Goal: Find specific page/section: Find specific page/section

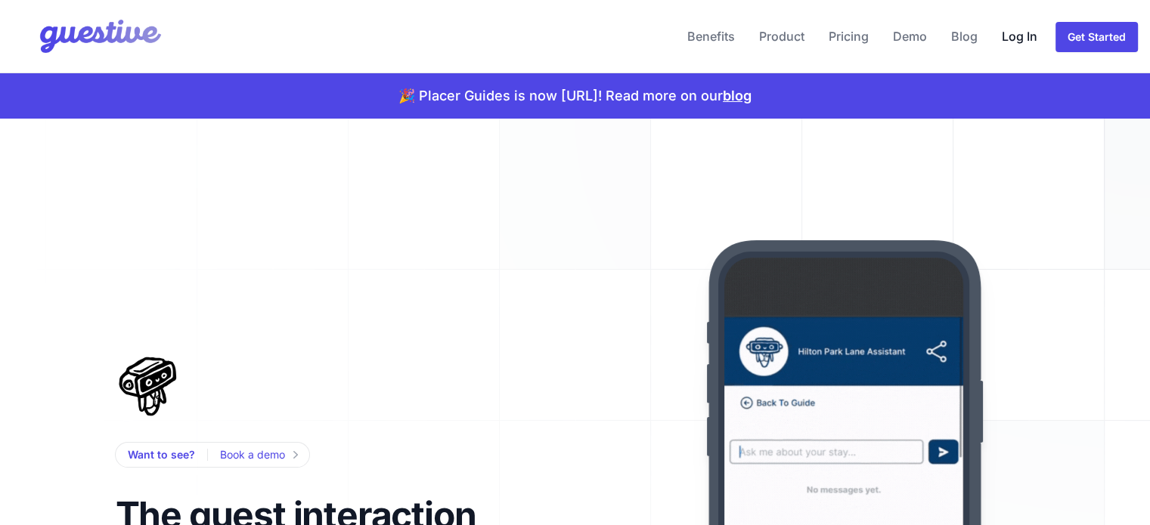
click at [1010, 36] on link "Log In" at bounding box center [1019, 36] width 48 height 36
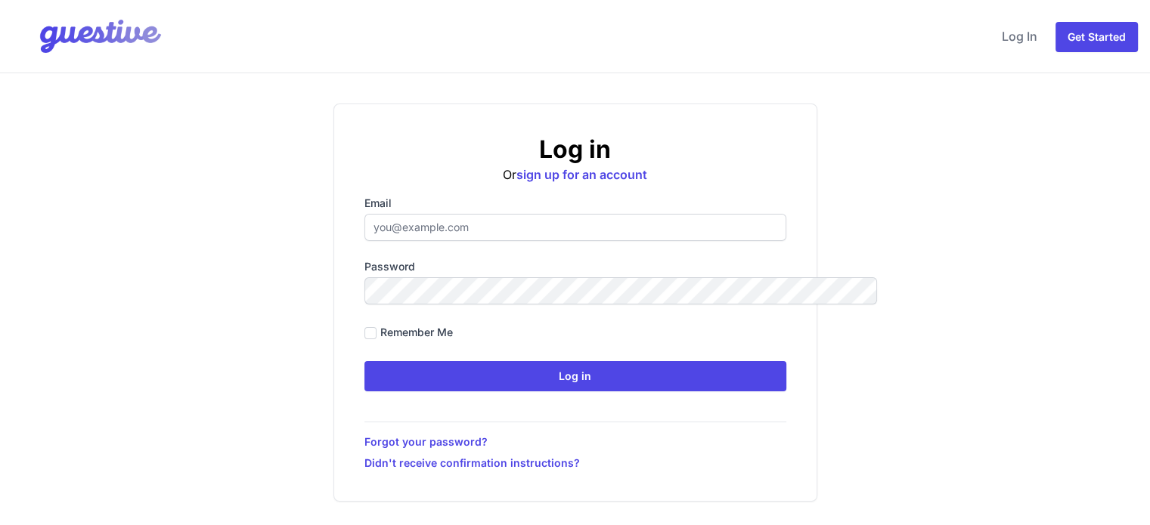
type input "[EMAIL_ADDRESS][DOMAIN_NAME]"
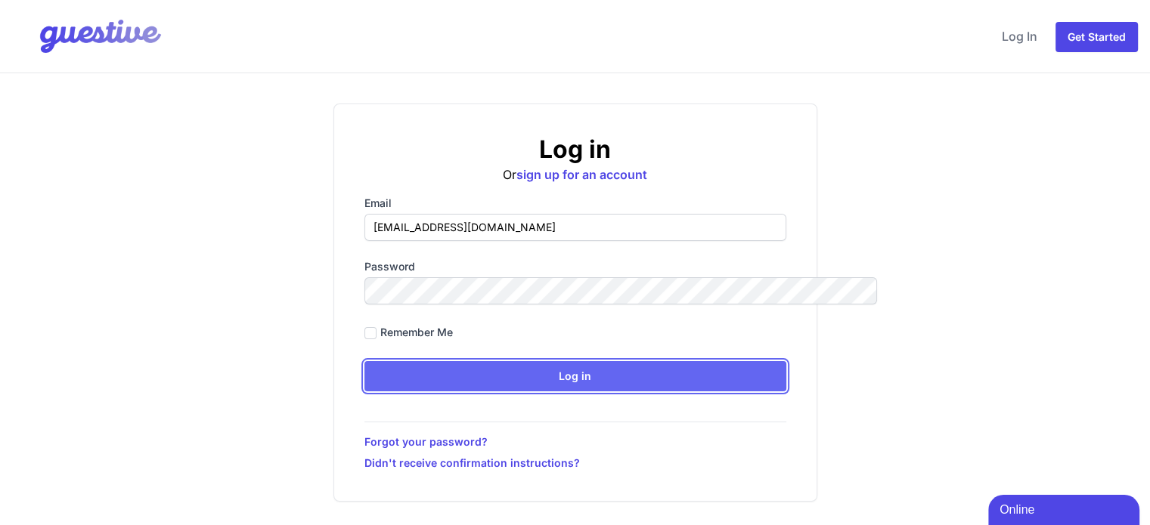
click at [566, 371] on input "Log in" at bounding box center [575, 376] width 422 height 30
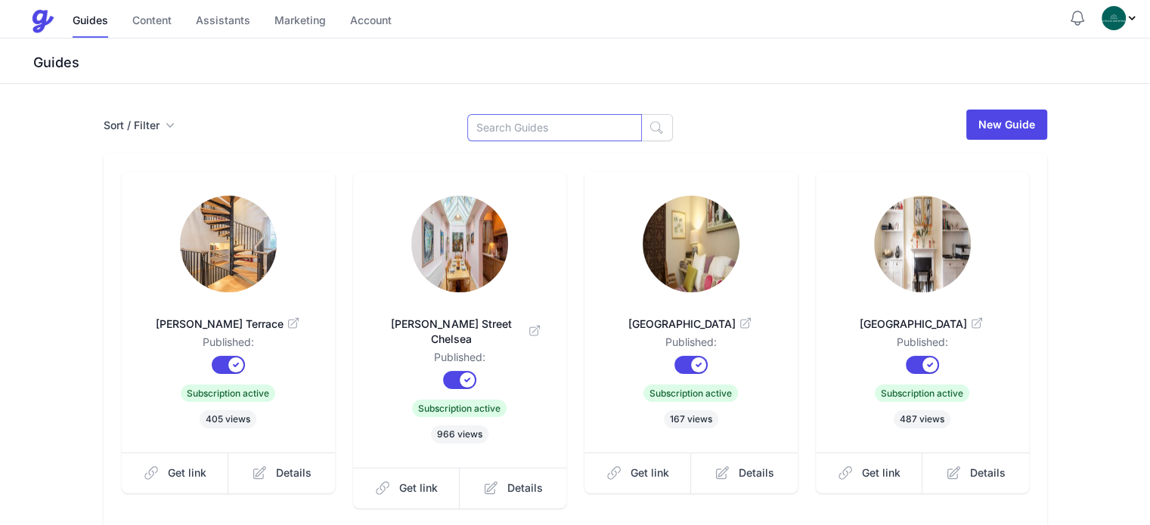
click at [543, 121] on input at bounding box center [554, 127] width 175 height 27
paste input "[STREET_ADDRESS]"
type input "[STREET_ADDRESS]"
click at [519, 132] on input at bounding box center [554, 127] width 175 height 27
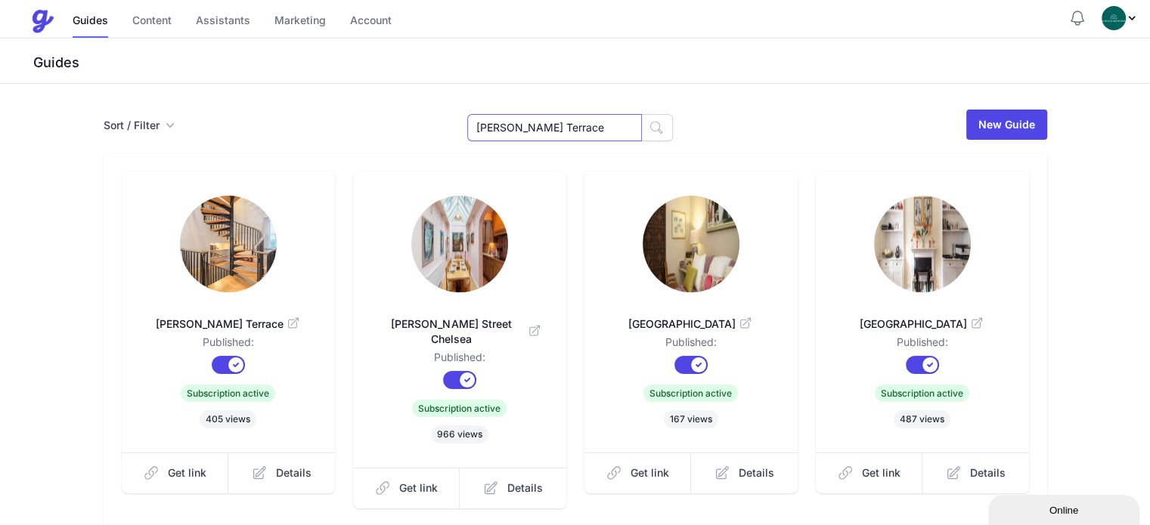
type input "Smith Terrace"
